Goal: Find specific fact: Find specific fact

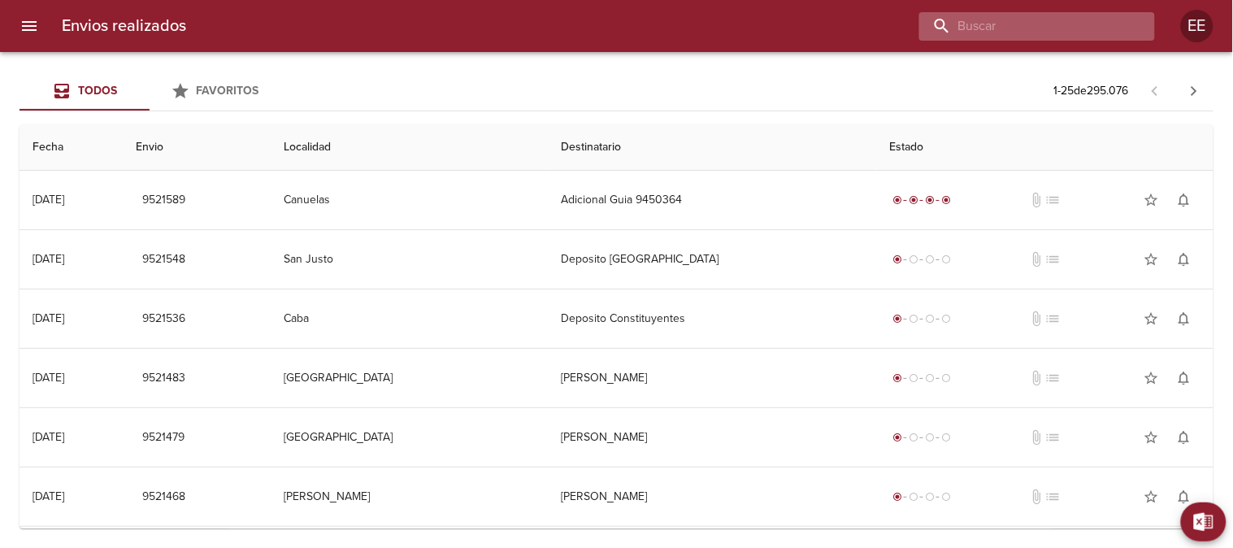
paste input "[PERSON_NAME]"
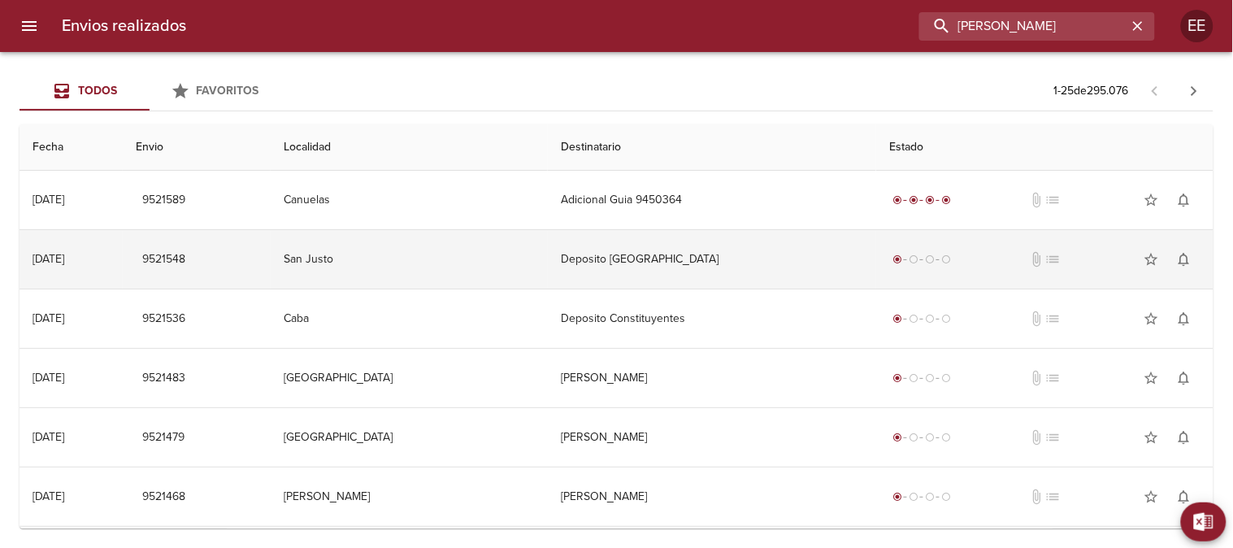
type input "[PERSON_NAME]"
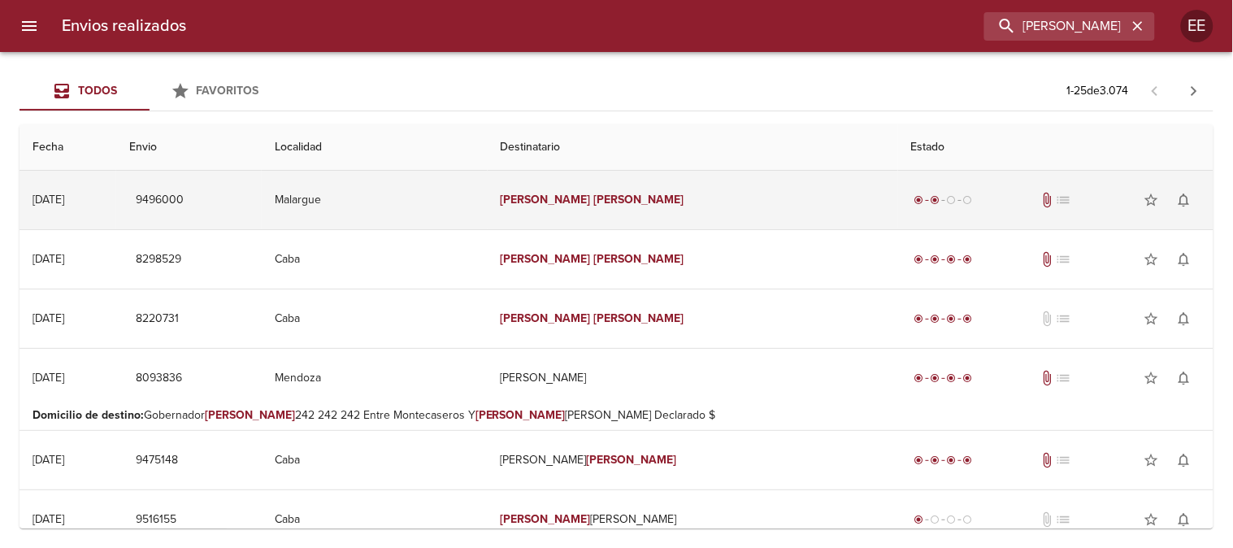
click at [635, 201] on em "[PERSON_NAME]" at bounding box center [638, 200] width 90 height 14
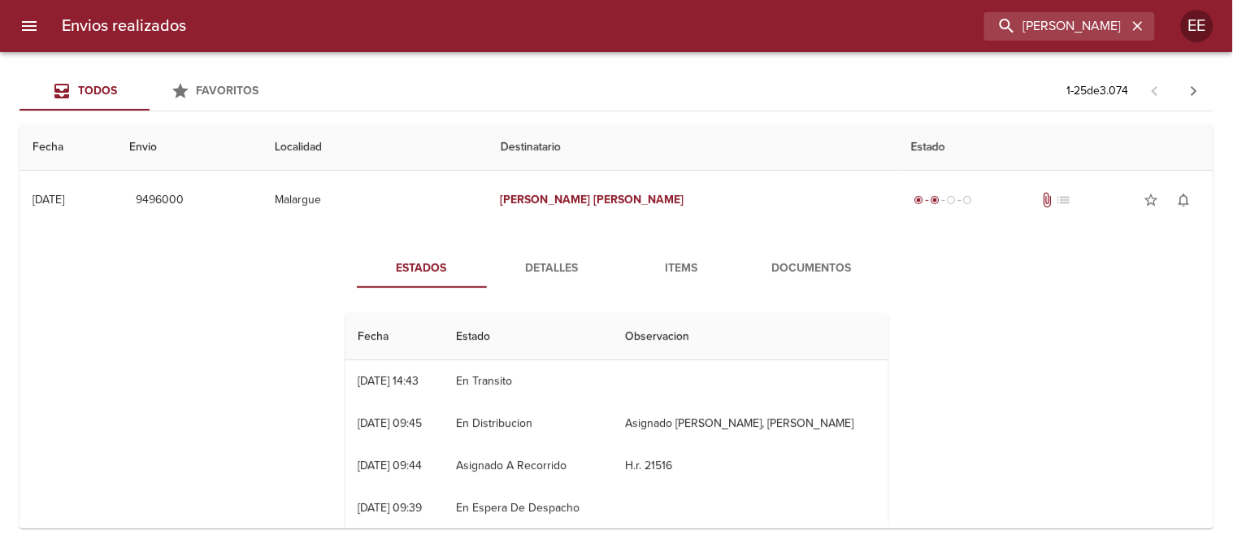
click at [557, 264] on span "Detalles" at bounding box center [551, 268] width 110 height 20
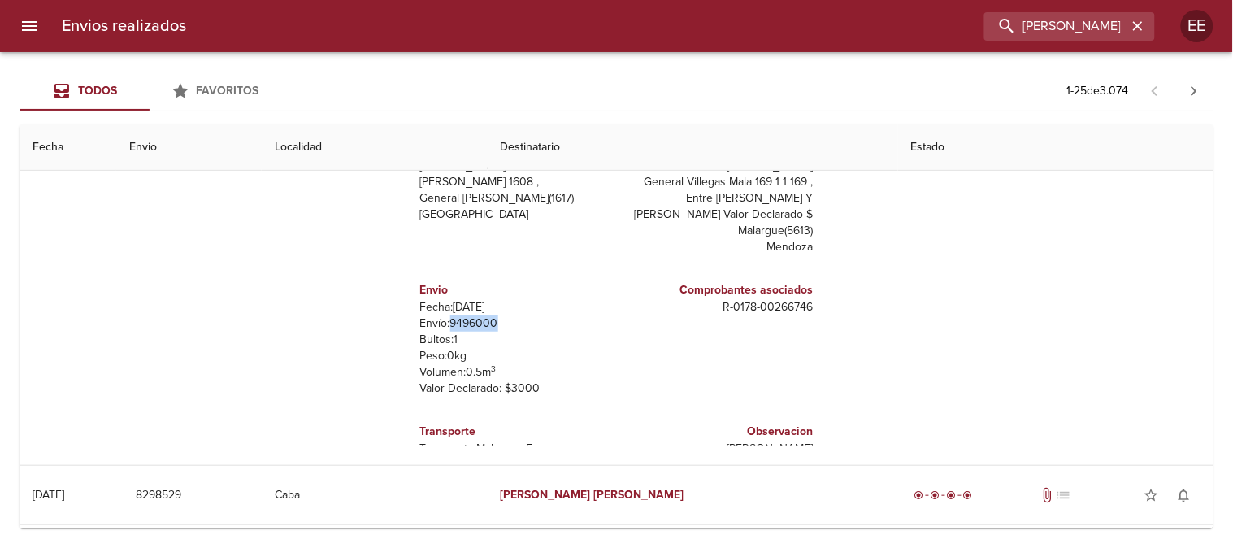
drag, startPoint x: 437, startPoint y: 322, endPoint x: 500, endPoint y: 322, distance: 63.4
click at [500, 322] on p "Envío: 9496000" at bounding box center [515, 323] width 190 height 16
copy p "9496000"
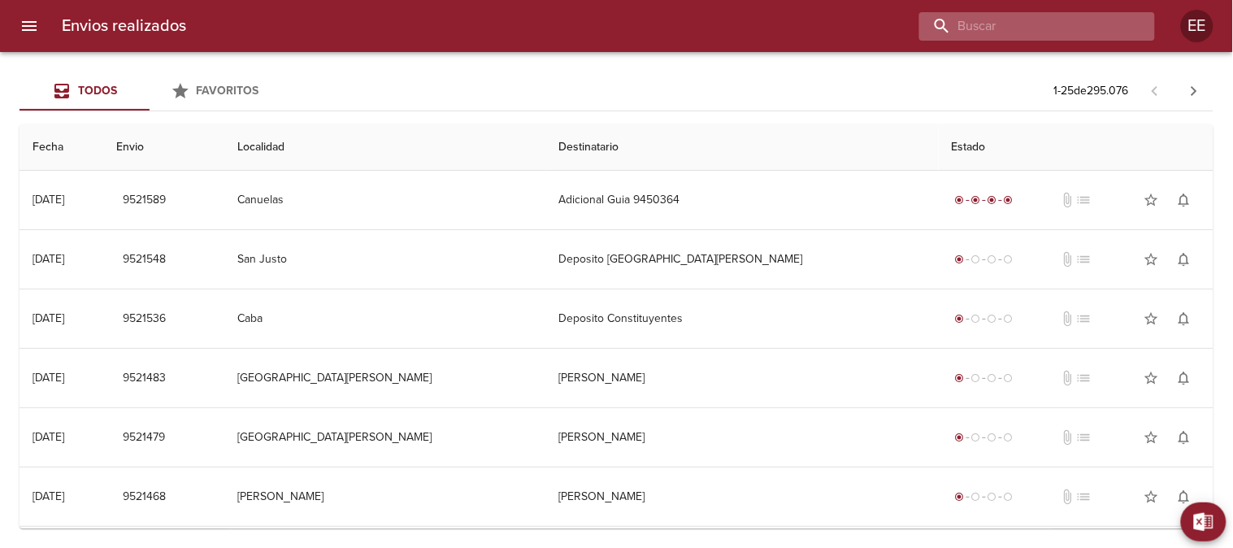
paste input "9496000"
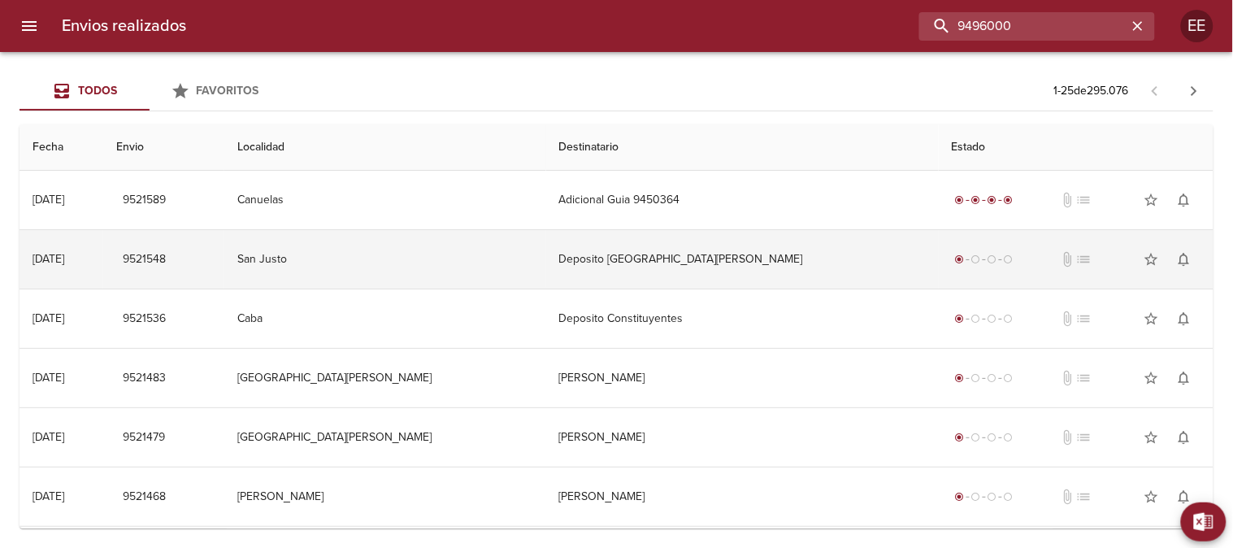
type input "9496000"
